Goal: Communication & Community: Participate in discussion

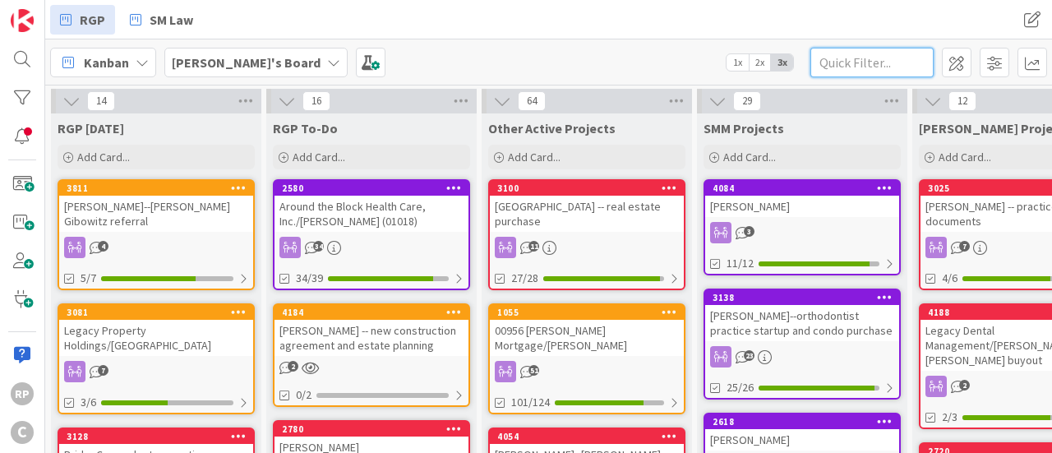
click at [853, 62] on input "text" at bounding box center [872, 63] width 123 height 30
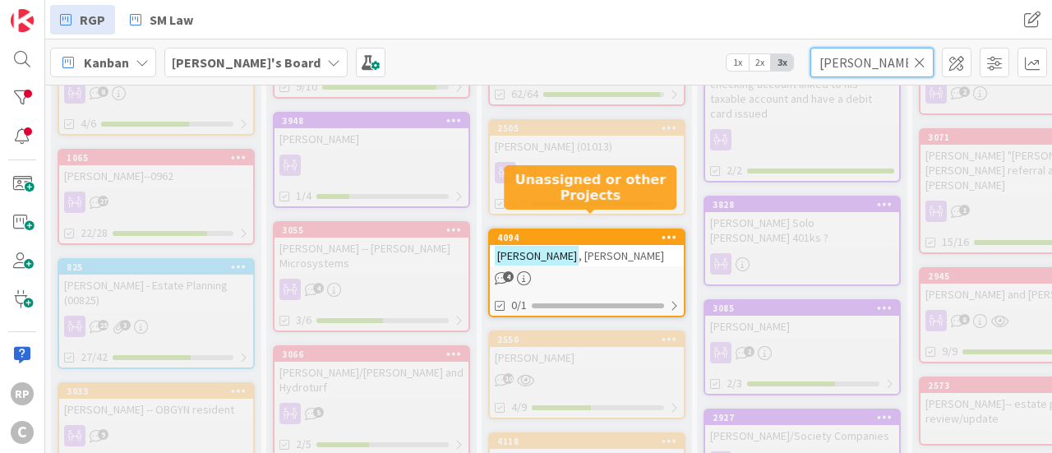
scroll to position [658, 0]
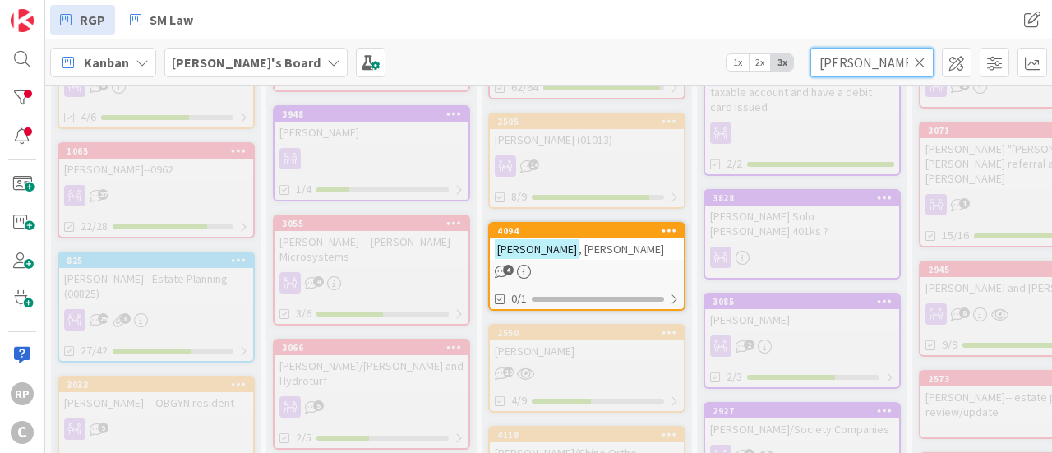
type input "[PERSON_NAME]"
click at [585, 238] on div "[PERSON_NAME]" at bounding box center [587, 248] width 194 height 21
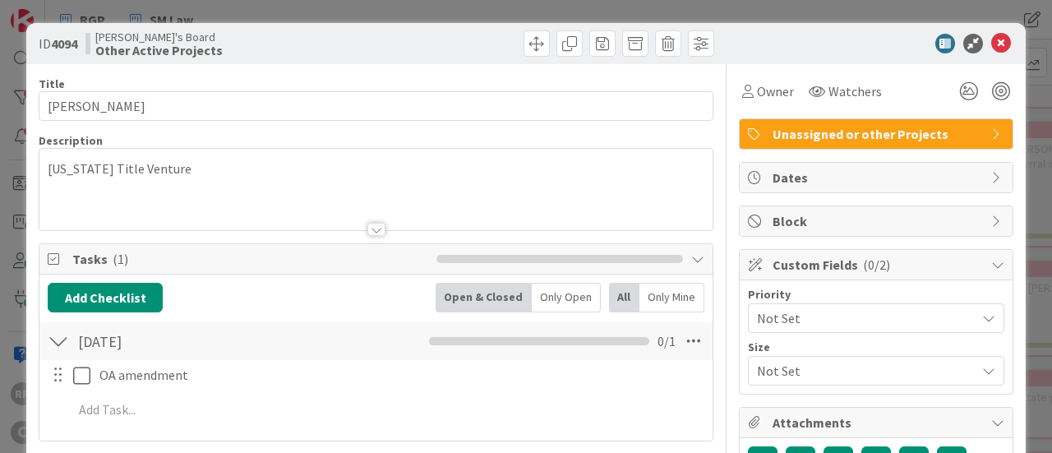
scroll to position [411, 0]
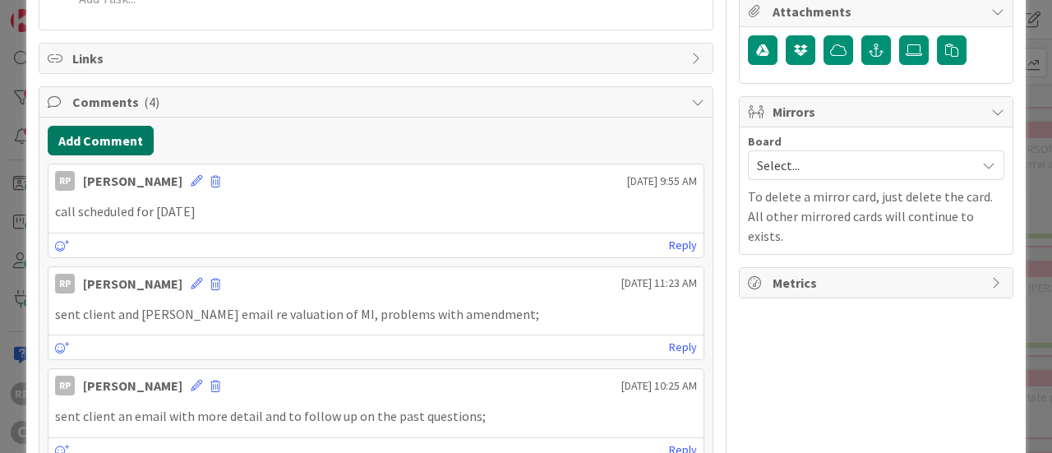
click at [104, 140] on button "Add Comment" at bounding box center [101, 141] width 106 height 30
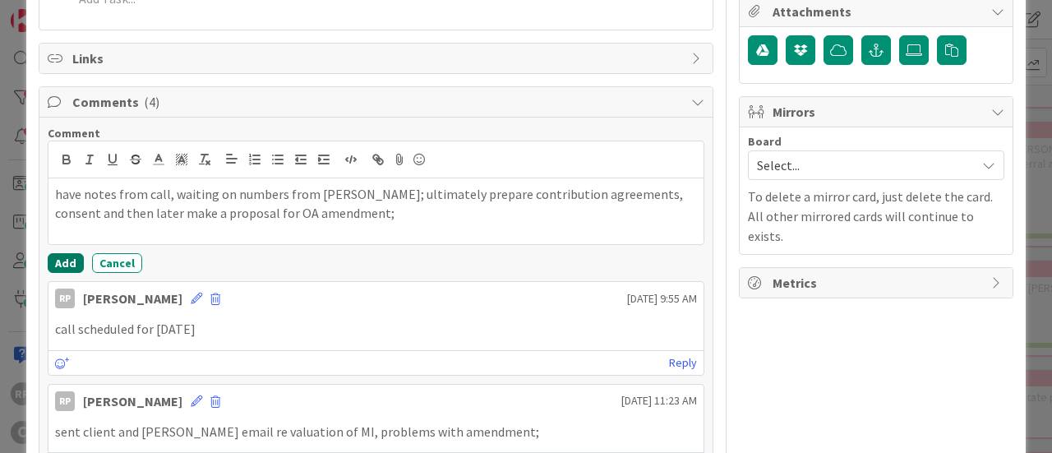
click at [59, 261] on button "Add" at bounding box center [66, 263] width 36 height 20
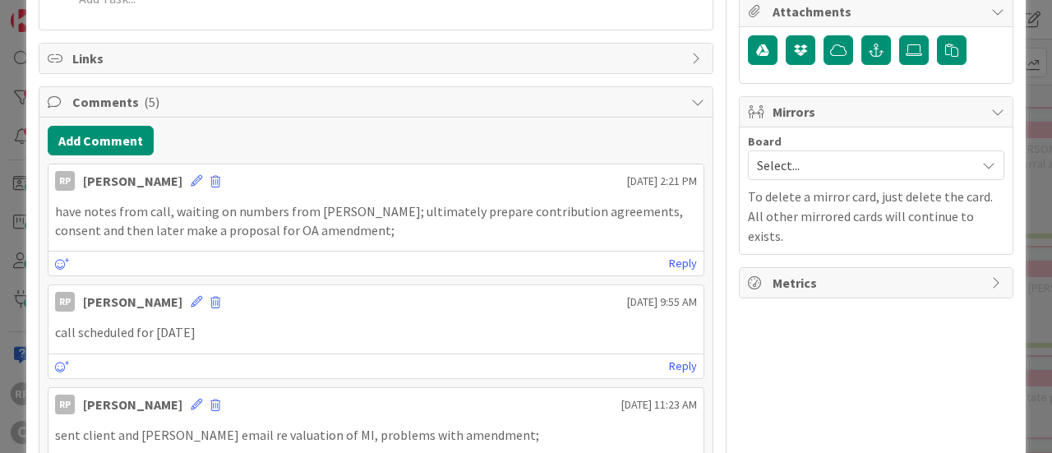
scroll to position [0, 0]
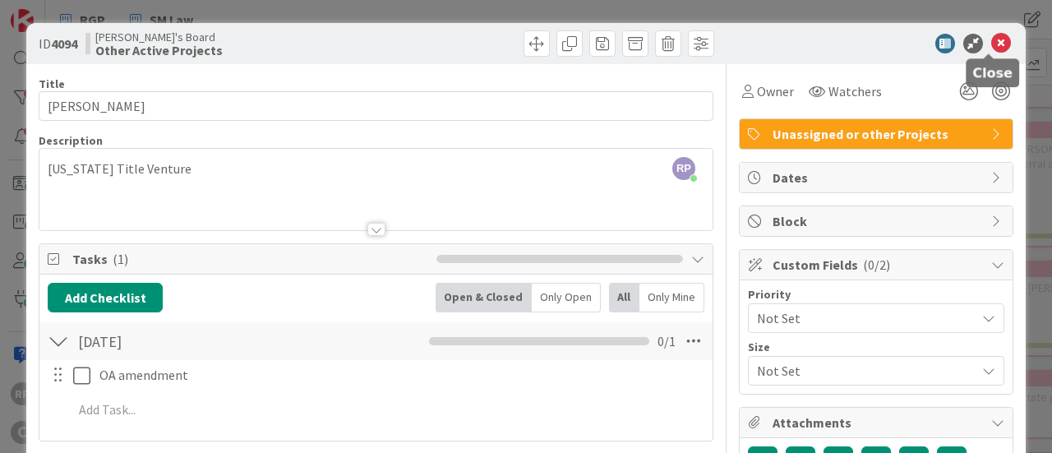
click at [995, 44] on icon at bounding box center [1001, 44] width 20 height 20
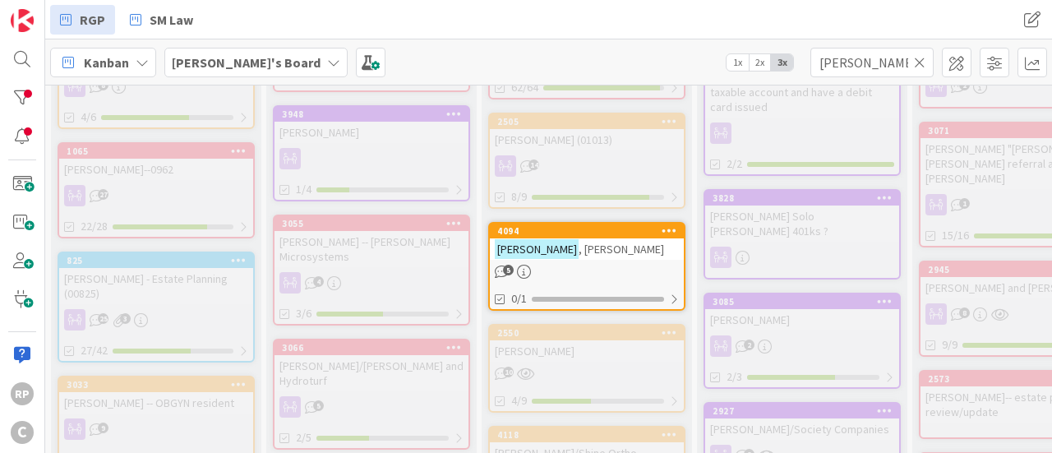
click at [922, 57] on icon at bounding box center [920, 62] width 12 height 15
